Goal: Ask a question: Seek information or help from site administrators or community

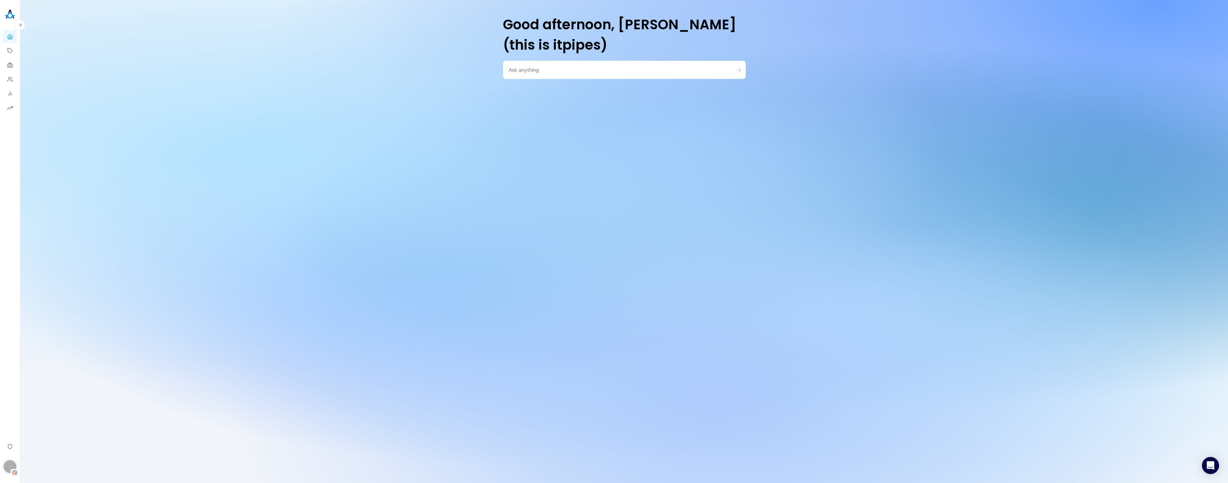
click at [10, 470] on div "E" at bounding box center [10, 466] width 13 height 13
click at [43, 428] on button "Switch Tenant" at bounding box center [49, 425] width 53 height 11
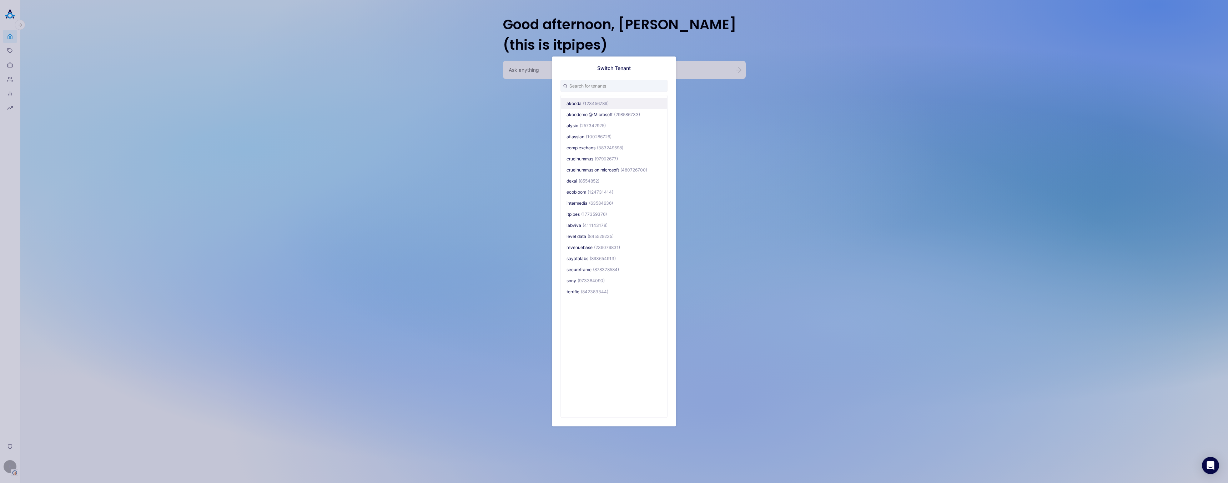
click at [606, 105] on span "(123456789)" at bounding box center [596, 103] width 26 height 5
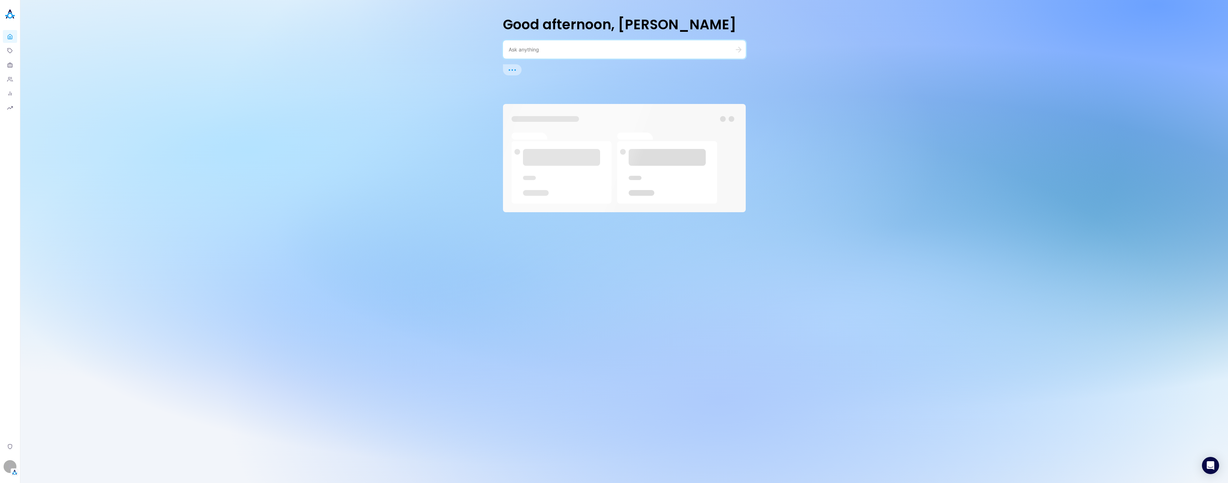
click at [612, 50] on textarea at bounding box center [616, 49] width 214 height 7
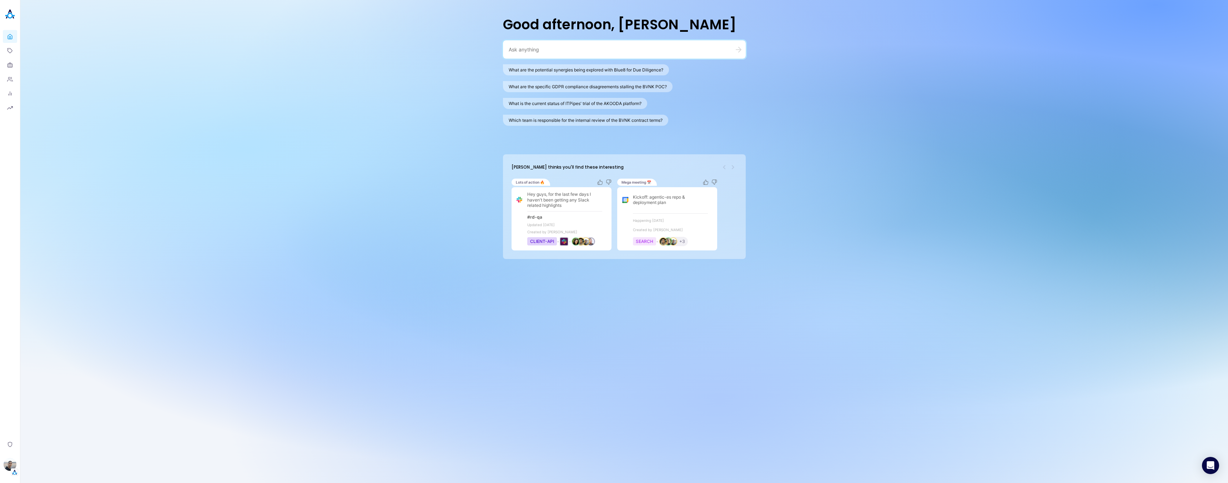
click at [647, 51] on textarea at bounding box center [616, 49] width 214 height 7
type textarea "d"
paste textarea "grafana"
type textarea "grafana dashboard no data"
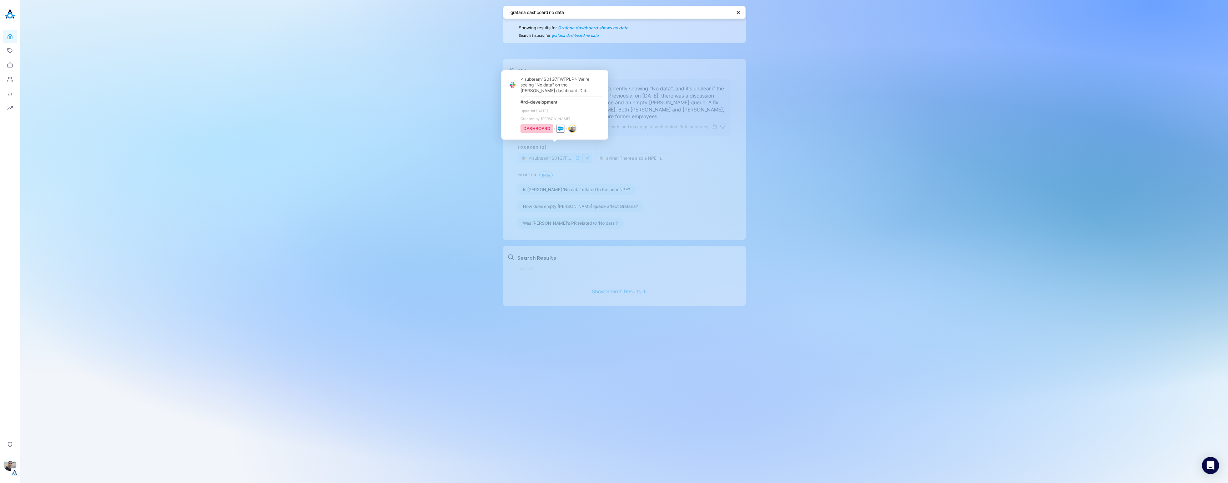
click at [530, 147] on span "<!subteam^S01G7FWFPLP> We're seeing "No data" on the [PERSON_NAME] dashboard. D…" at bounding box center [552, 147] width 46 height 5
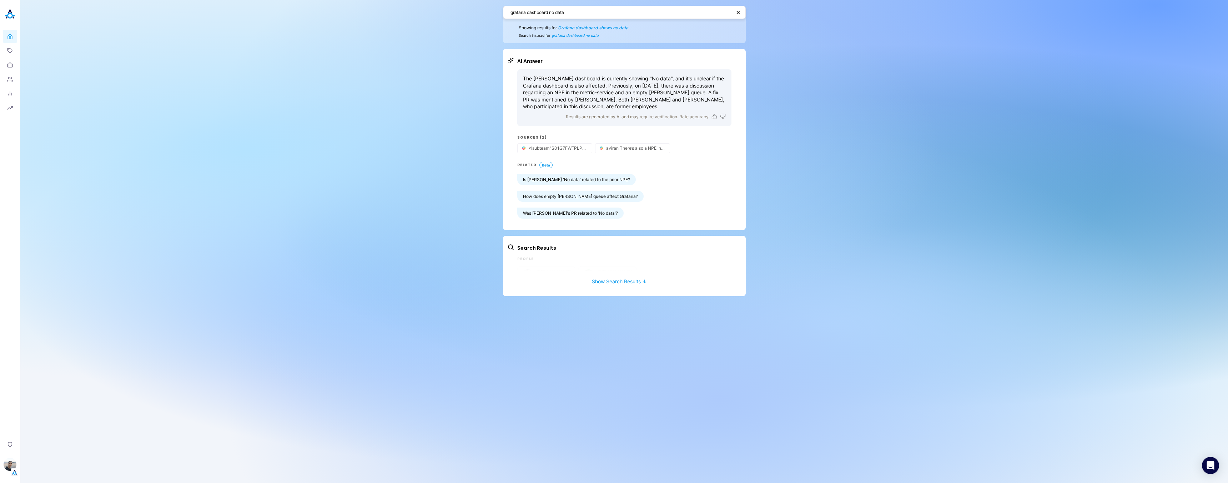
click at [942, 154] on div "grafana dashboard no data Showing results for Grafana dashboard shows no data. …" at bounding box center [624, 241] width 1208 height 483
